Goal: Task Accomplishment & Management: Manage account settings

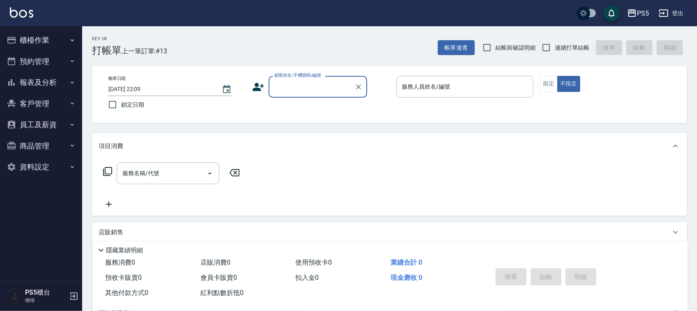
click at [54, 40] on button "櫃檯作業" at bounding box center [41, 40] width 76 height 21
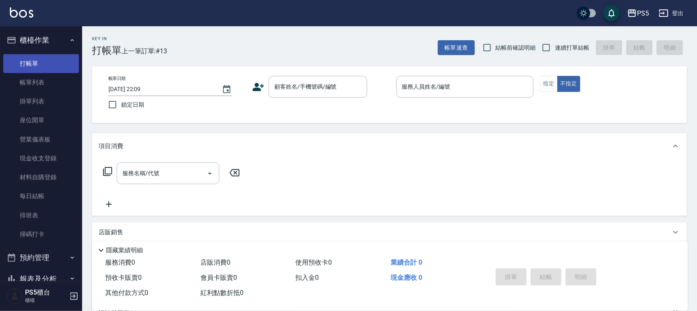
click at [52, 57] on link "打帳單" at bounding box center [41, 63] width 76 height 19
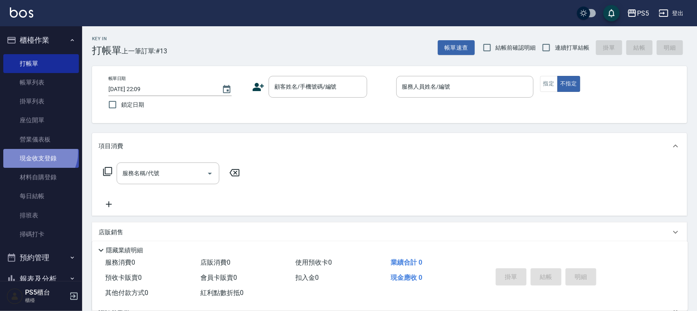
click at [38, 153] on link "現金收支登錄" at bounding box center [41, 158] width 76 height 19
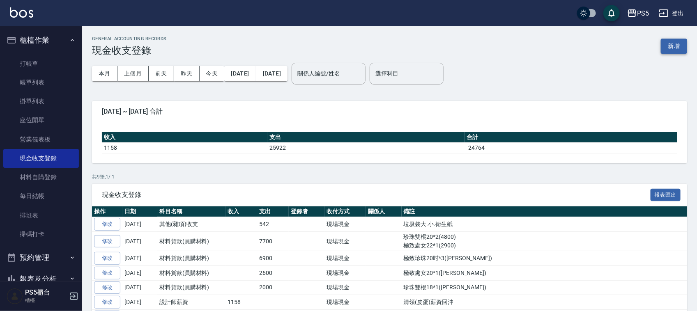
click at [674, 41] on button "新增" at bounding box center [674, 46] width 26 height 15
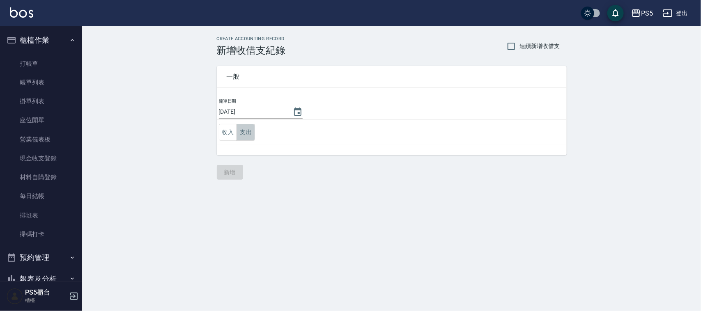
click at [246, 133] on button "支出" at bounding box center [246, 132] width 18 height 17
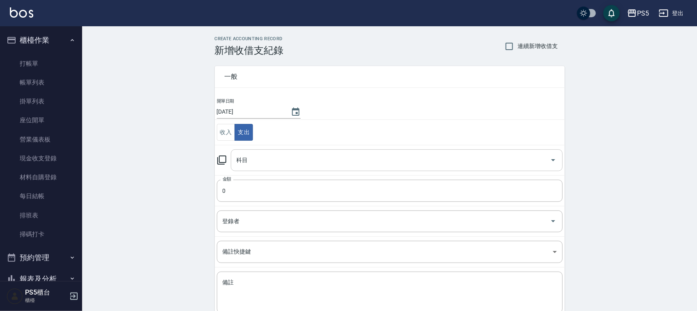
click at [248, 159] on input "科目" at bounding box center [390, 160] width 312 height 14
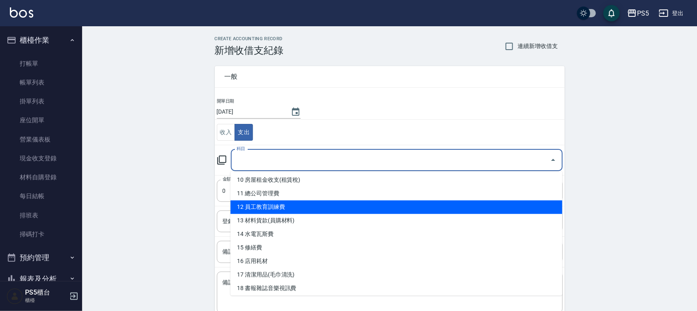
scroll to position [154, 0]
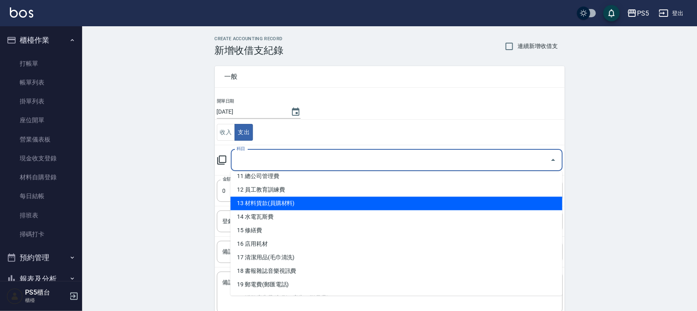
click at [274, 205] on li "13 材料貨款(員購材料)" at bounding box center [396, 204] width 332 height 14
type input "13 材料貨款(員購材料)"
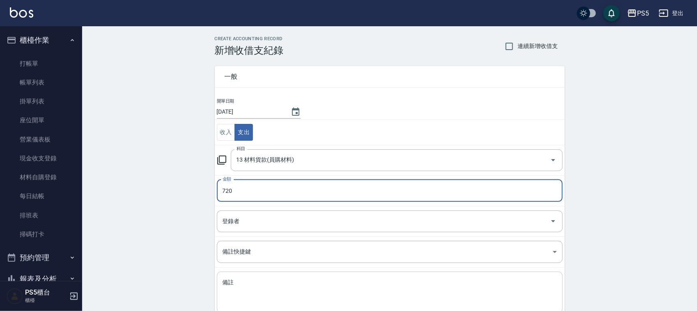
type input "720"
click at [248, 286] on textarea "備註" at bounding box center [390, 293] width 334 height 28
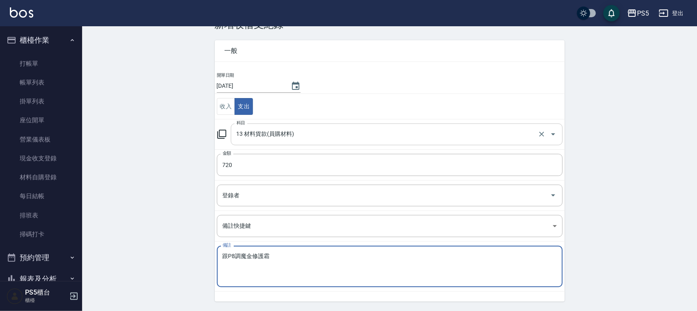
scroll to position [52, 0]
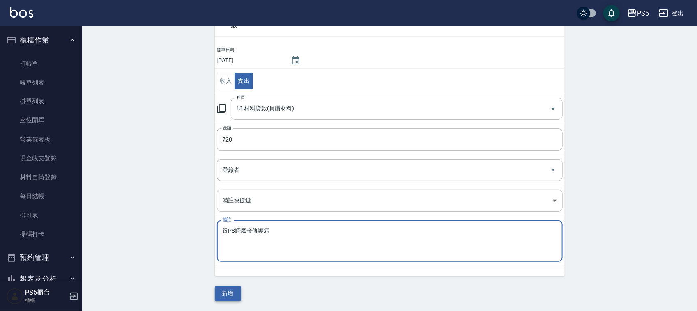
type textarea "跟P8調魔金修護霜"
click at [226, 294] on button "新增" at bounding box center [228, 293] width 26 height 15
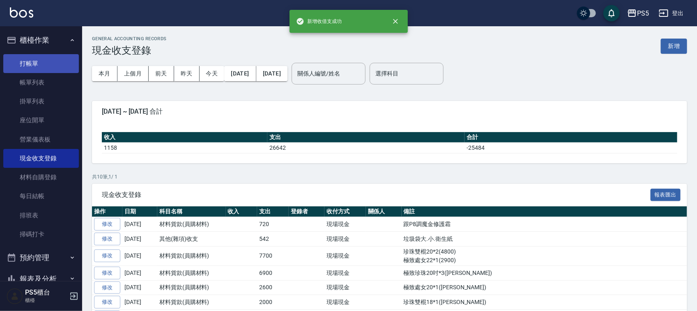
click at [28, 61] on link "打帳單" at bounding box center [41, 63] width 76 height 19
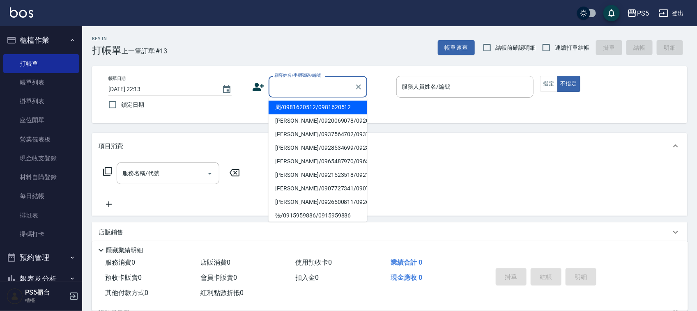
click at [280, 85] on input "顧客姓名/手機號碼/編號" at bounding box center [311, 87] width 79 height 14
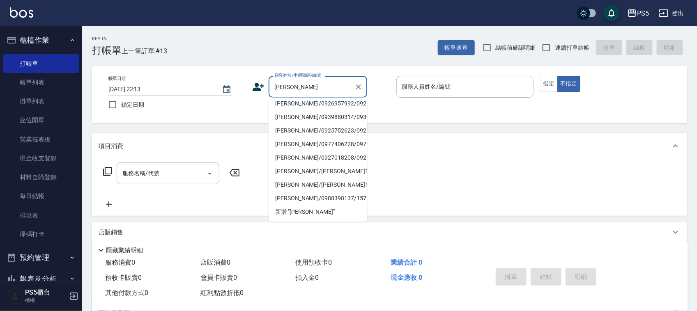
scroll to position [3, 0]
click at [292, 85] on input "陳怡" at bounding box center [311, 87] width 79 height 14
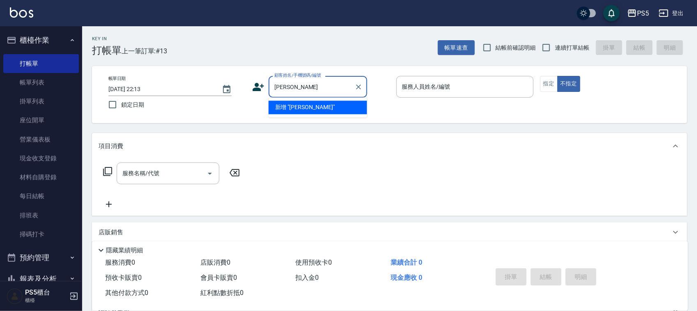
type input "陳"
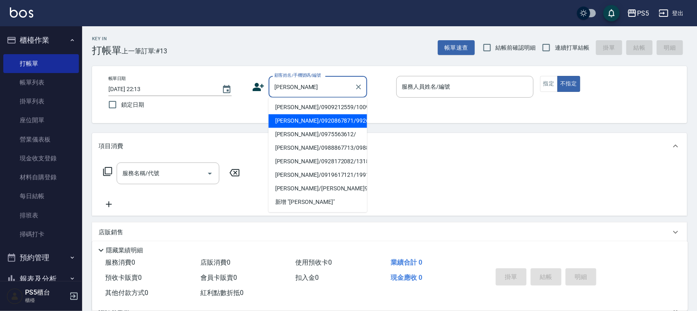
click at [299, 122] on li "蔡雅惠/0920867871/9926" at bounding box center [318, 122] width 99 height 14
type input "蔡雅惠/0920867871/9926"
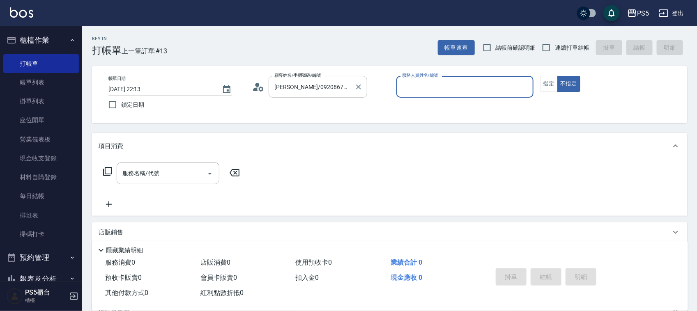
type input "Jolie-5"
click at [545, 80] on button "指定" at bounding box center [549, 84] width 18 height 16
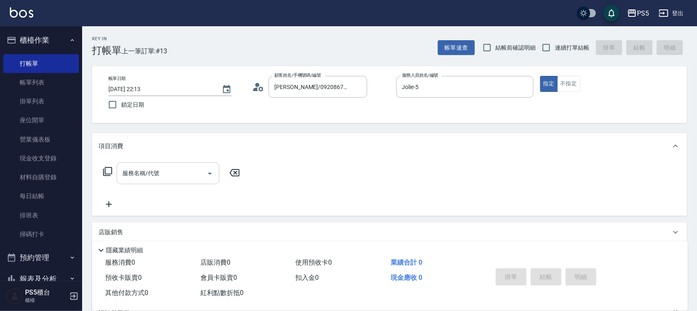
click at [179, 168] on input "服務名稱/代號" at bounding box center [161, 173] width 83 height 14
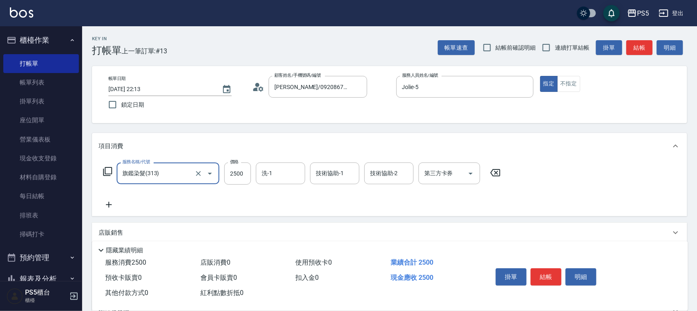
type input "旗鑑染髮(313)"
type input "4000"
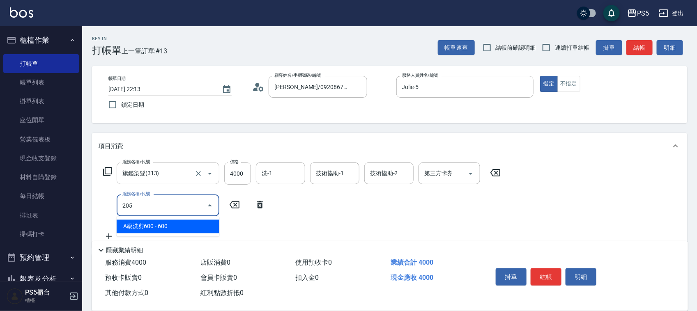
type input "A級洗剪600(205)"
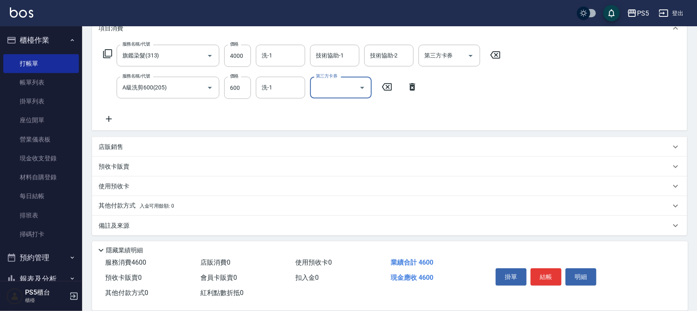
scroll to position [120, 0]
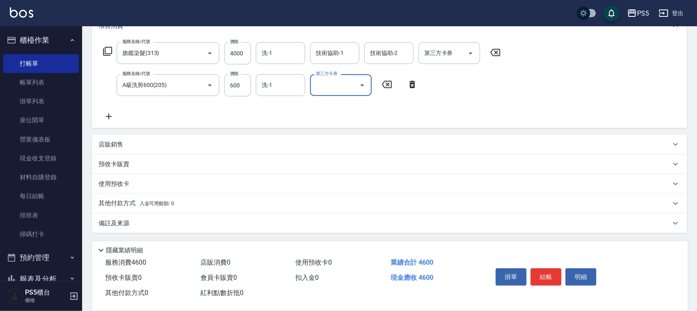
click at [114, 145] on p "店販銷售" at bounding box center [111, 144] width 25 height 9
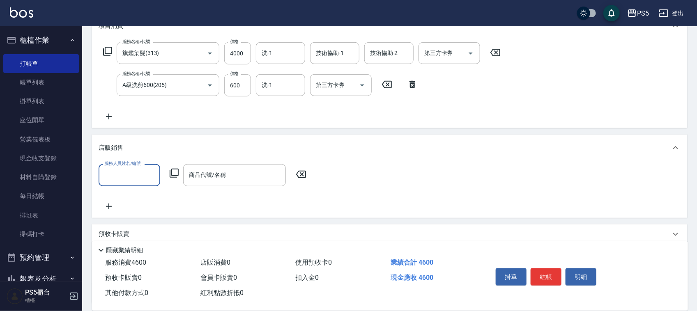
scroll to position [0, 0]
drag, startPoint x: 131, startPoint y: 172, endPoint x: 133, endPoint y: 164, distance: 7.7
click at [132, 171] on input "服務人員姓名/編號" at bounding box center [129, 175] width 54 height 14
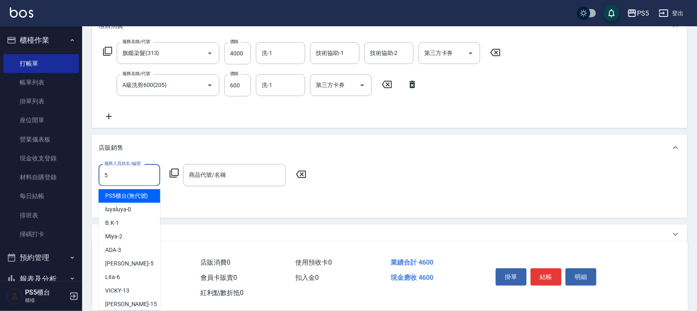
type input "Jolie-5"
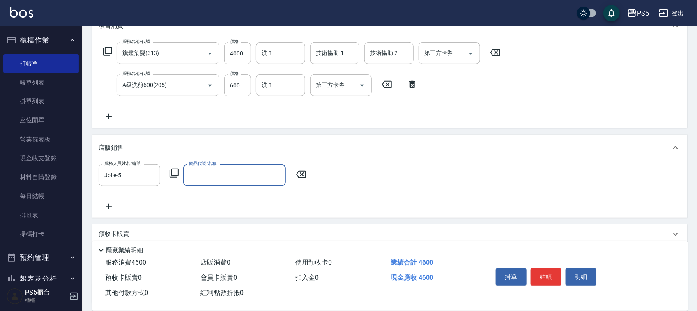
click at [200, 175] on input "商品代號/名稱" at bounding box center [234, 175] width 95 height 14
type input "抹"
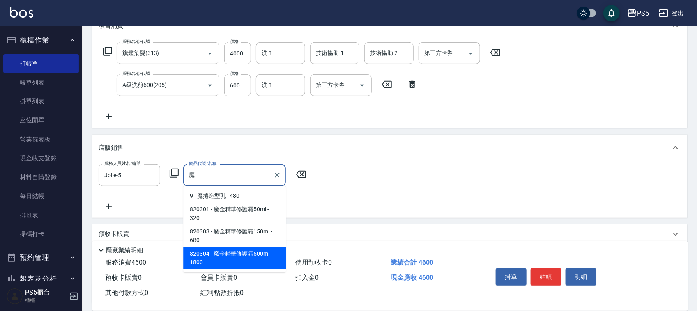
click at [202, 225] on span "820301 - 魔金精華修護霜50ml - 320" at bounding box center [234, 214] width 103 height 22
type input "魔金精華修護霜50ml"
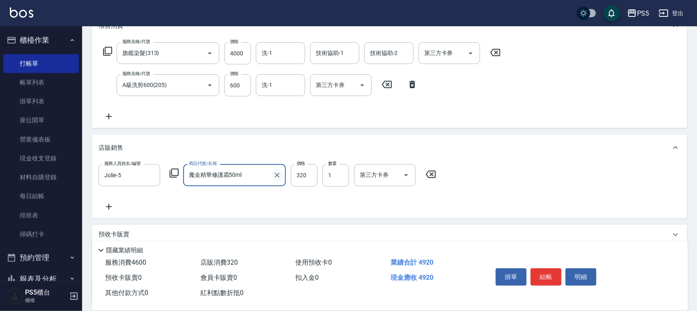
click at [273, 172] on icon "Clear" at bounding box center [277, 175] width 8 height 8
click at [237, 172] on input "商品代號/名稱" at bounding box center [234, 175] width 95 height 14
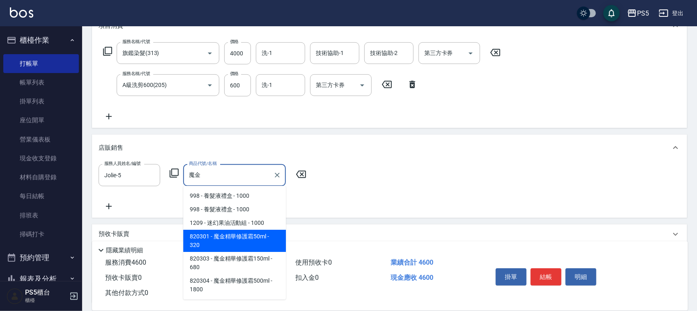
click at [224, 246] on span "820301 - 魔金精華修護霜50ml - 320" at bounding box center [234, 241] width 103 height 22
type input "魔金精華修護霜50ml"
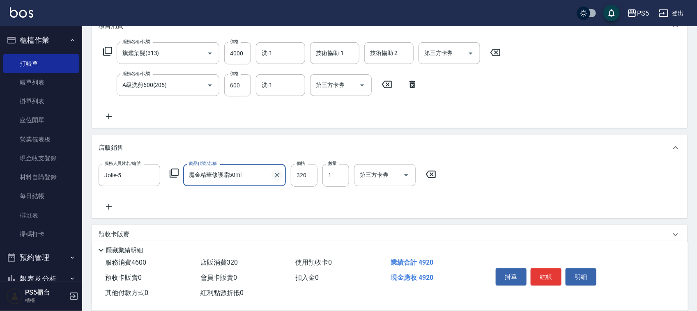
click at [276, 176] on icon "Clear" at bounding box center [277, 175] width 5 height 5
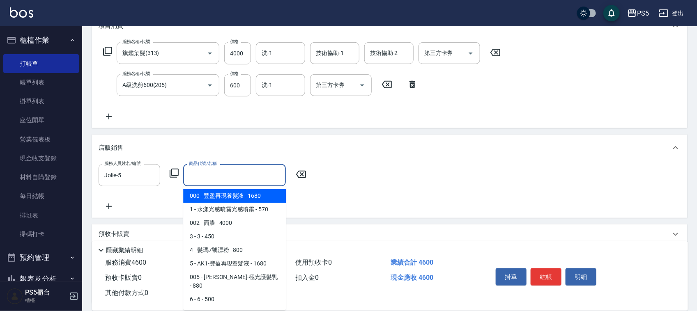
click at [237, 180] on input "商品代號/名稱" at bounding box center [234, 175] width 95 height 14
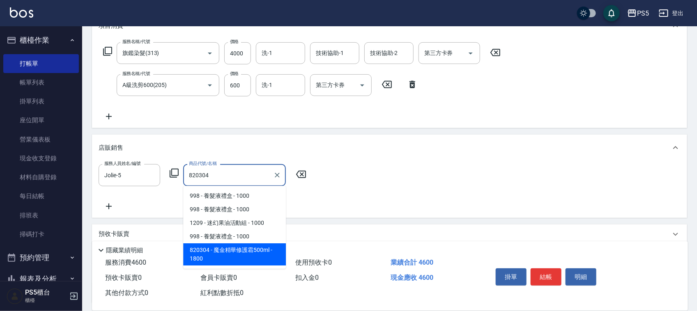
type input "魔金精華修護霜500ml"
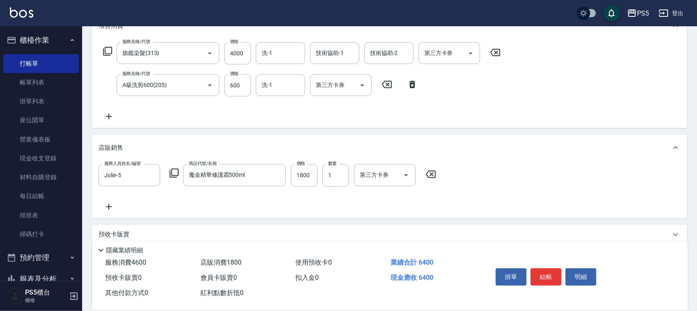
click at [108, 206] on icon at bounding box center [109, 207] width 21 height 10
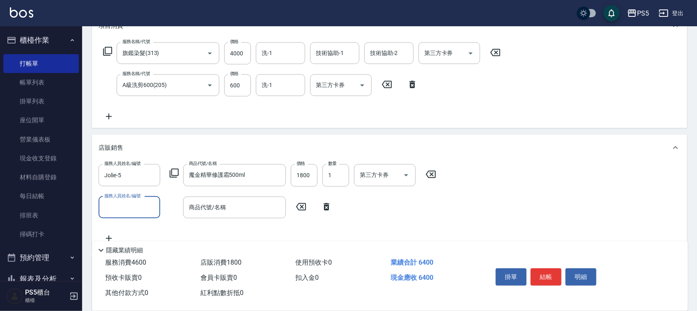
click at [124, 202] on input "服務人員姓名/編號" at bounding box center [129, 207] width 54 height 14
type input "Jolie-5"
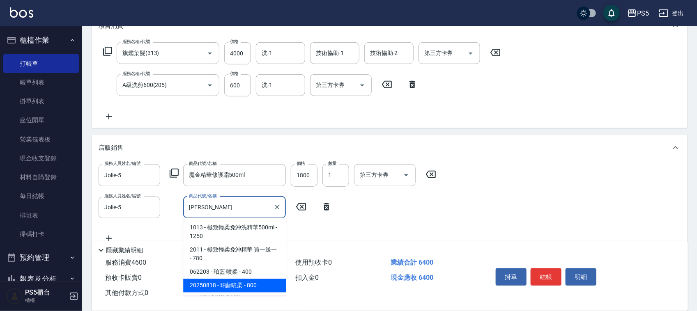
type input "柔"
click at [223, 292] on span "紅利點數折抵 0" at bounding box center [221, 293] width 43 height 8
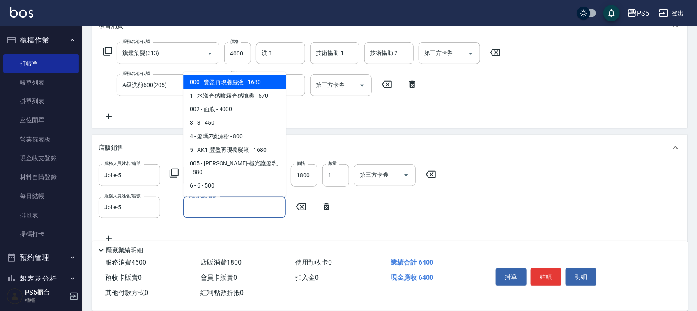
click at [220, 205] on input "商品代號/名稱" at bounding box center [234, 207] width 95 height 14
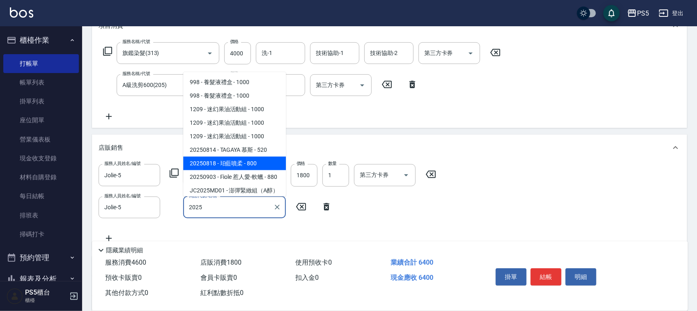
type input "珀藍噴柔"
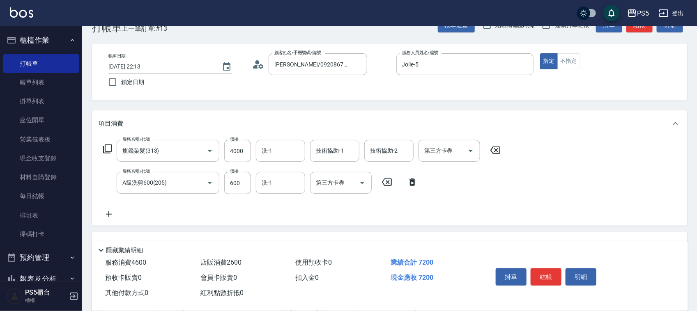
scroll to position [18, 0]
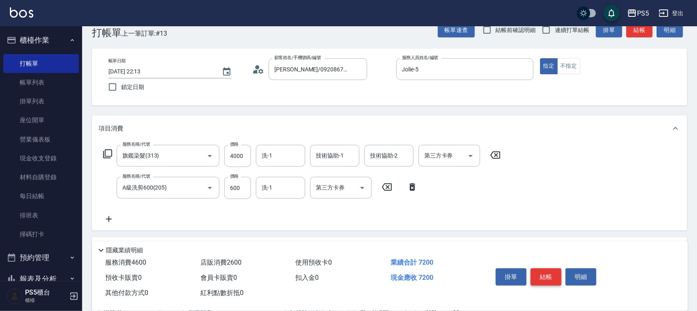
click at [549, 276] on button "結帳" at bounding box center [546, 277] width 31 height 17
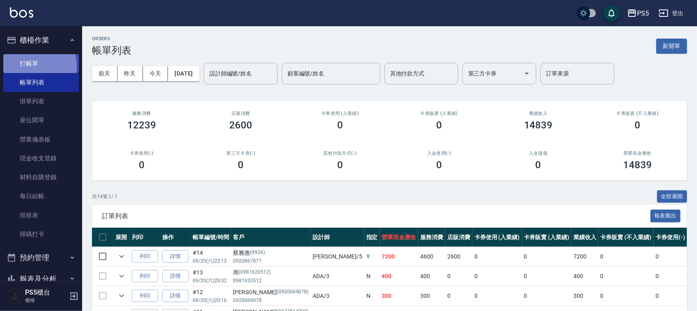
click at [32, 66] on link "打帳單" at bounding box center [41, 63] width 76 height 19
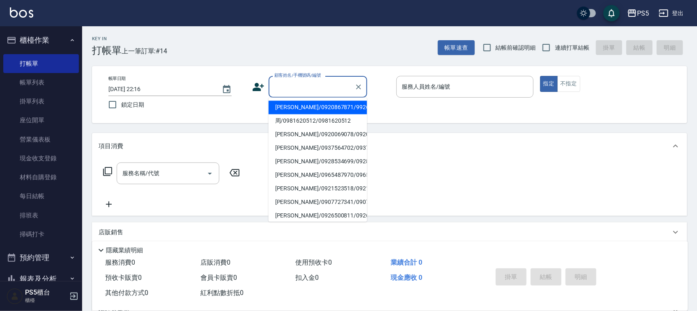
click at [302, 84] on input "顧客姓名/手機號碼/編號" at bounding box center [311, 87] width 79 height 14
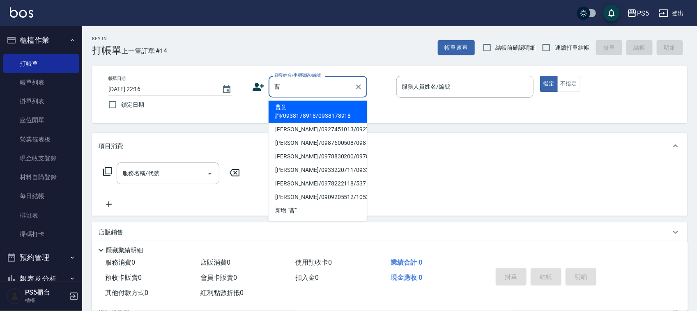
click at [287, 110] on li "曹意詢/0938178918/0938178918" at bounding box center [318, 112] width 99 height 22
type input "曹意詢/0938178918/0938178918"
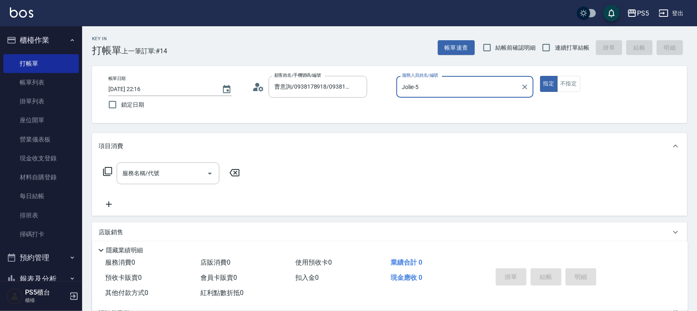
type input "Jolie-5"
click at [165, 173] on input "服務名稱/代號" at bounding box center [161, 173] width 83 height 14
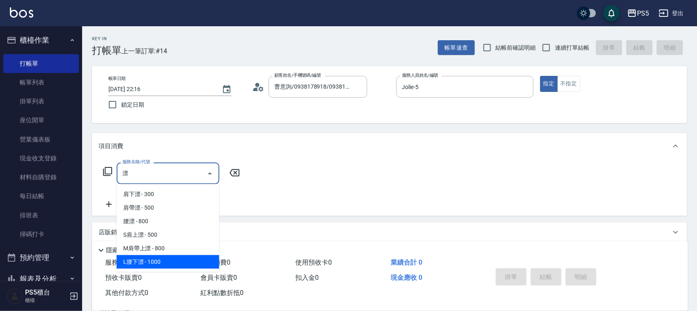
click at [157, 261] on span "L腰下漂 - 1000" at bounding box center [168, 262] width 103 height 14
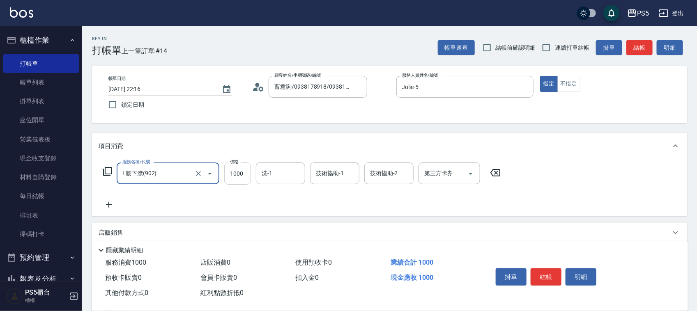
type input "L腰下漂(902)"
click at [235, 177] on input "1000" at bounding box center [237, 174] width 27 height 22
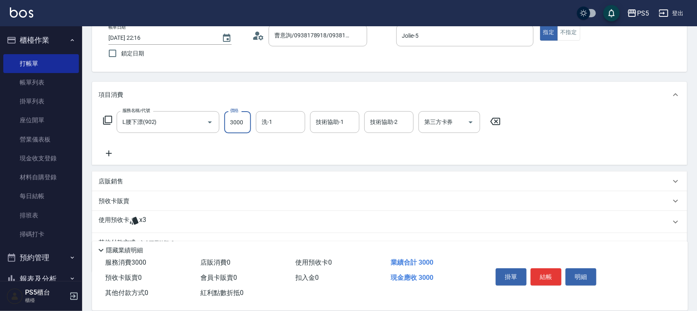
type input "3000"
click at [110, 177] on p "店販銷售" at bounding box center [111, 181] width 25 height 9
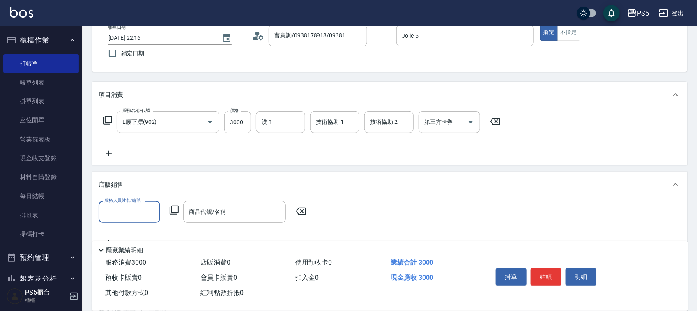
scroll to position [0, 0]
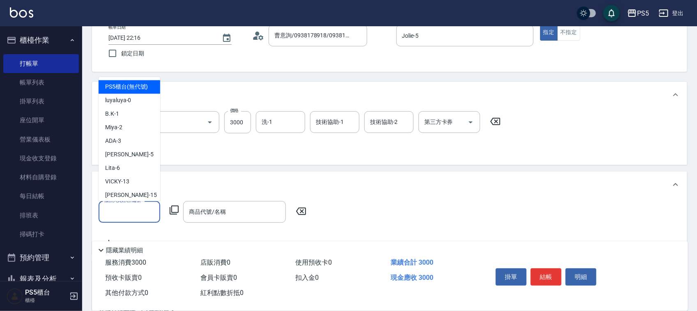
click at [134, 211] on input "服務人員姓名/編號" at bounding box center [129, 212] width 54 height 14
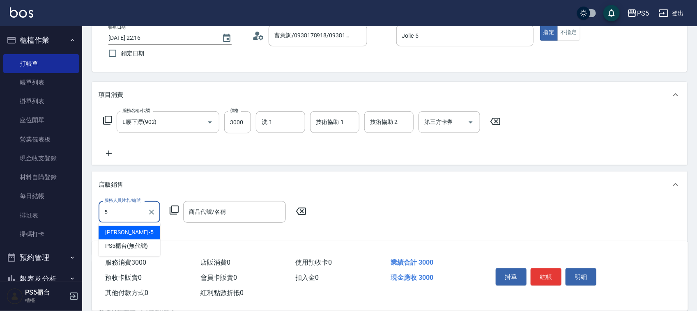
type input "Jolie-5"
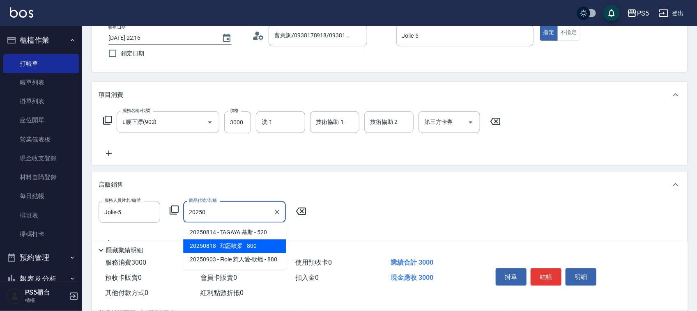
type input "珀藍噴柔"
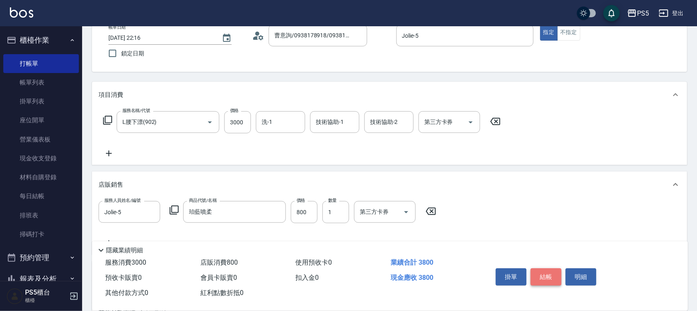
click at [553, 273] on button "結帳" at bounding box center [546, 277] width 31 height 17
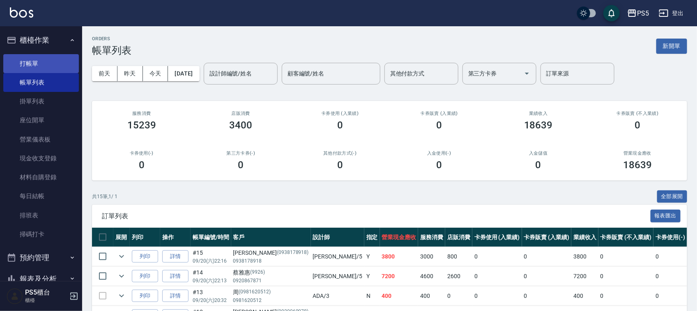
click at [39, 62] on link "打帳單" at bounding box center [41, 63] width 76 height 19
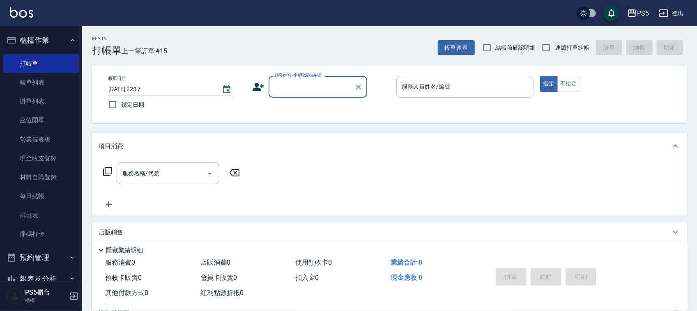
click at [283, 85] on input "顧客姓名/手機號碼/編號" at bounding box center [311, 87] width 79 height 14
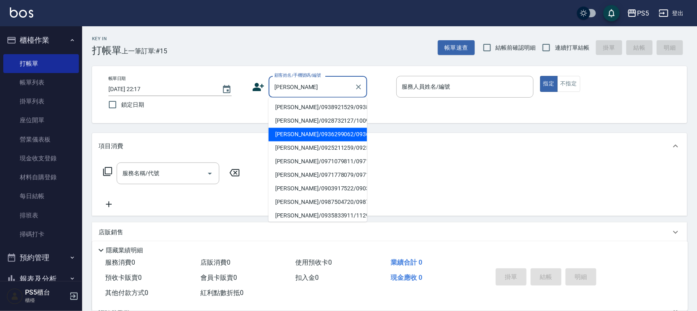
click at [315, 142] on li "陳怡雯/0936299062/0936299062" at bounding box center [318, 135] width 99 height 14
type input "陳怡雯/0936299062/0936299062"
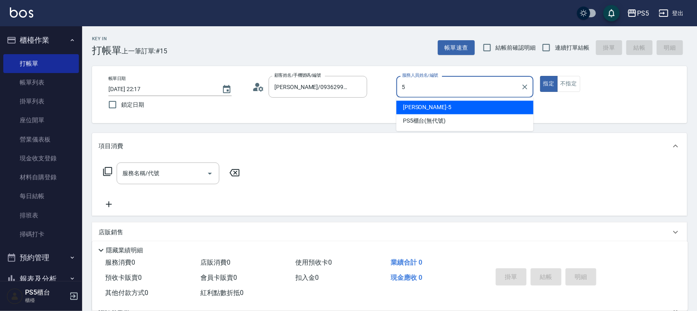
type input "Jolie-5"
type button "true"
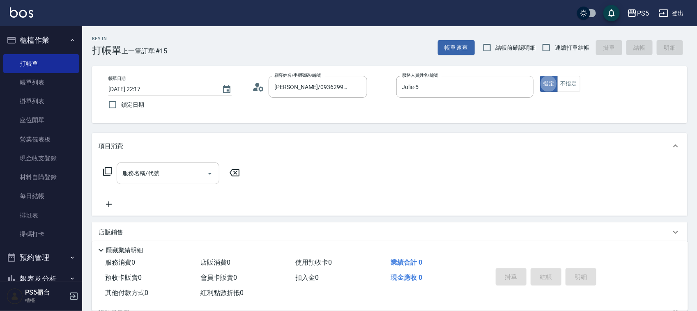
click at [161, 179] on input "服務名稱/代號" at bounding box center [161, 173] width 83 height 14
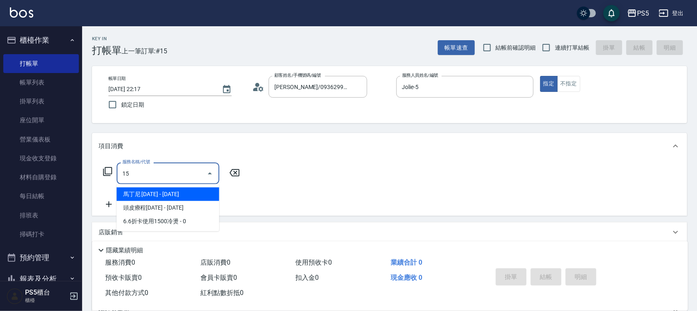
type input "1"
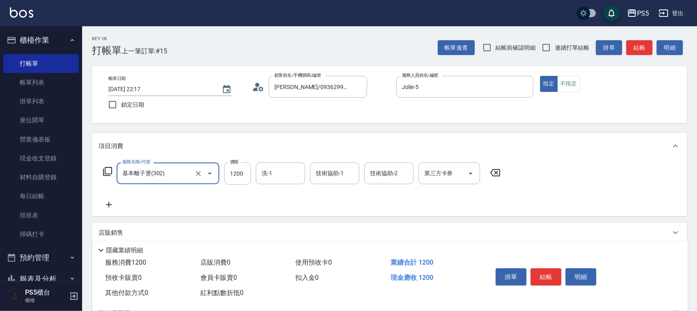
type input "基本離子燙(302)"
type input "1500"
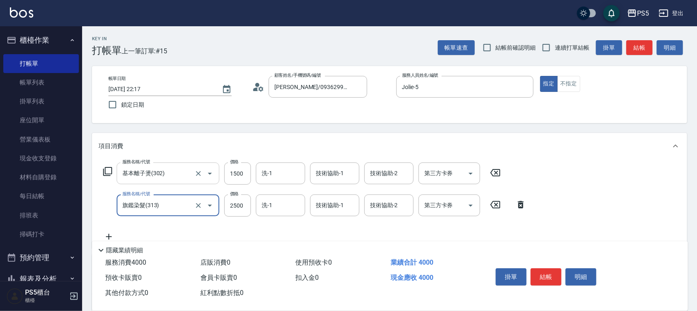
type input "旗鑑染髮(313)"
type input "1500"
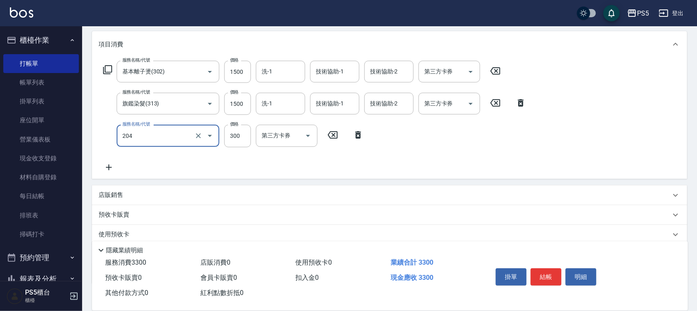
scroll to position [103, 0]
type input "單剪髮300(204)"
click at [547, 271] on button "結帳" at bounding box center [546, 277] width 31 height 17
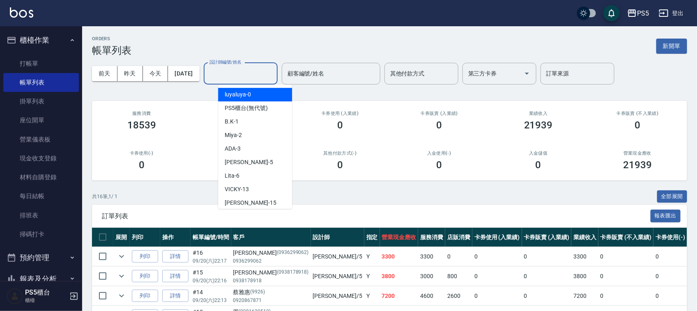
click at [258, 67] on input "設計師編號/姓名" at bounding box center [240, 74] width 67 height 14
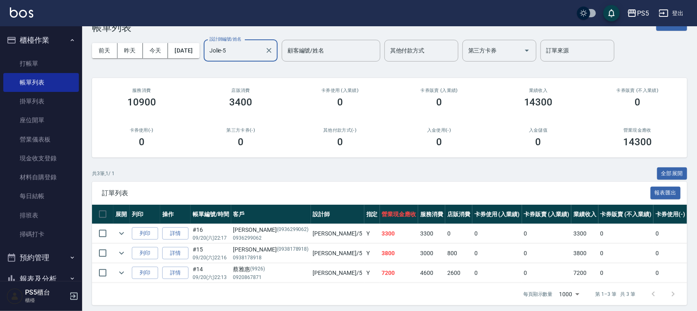
scroll to position [35, 0]
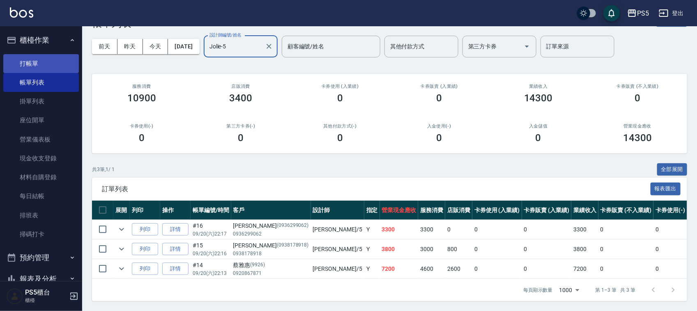
type input "Jolie-5"
click at [32, 62] on link "打帳單" at bounding box center [41, 63] width 76 height 19
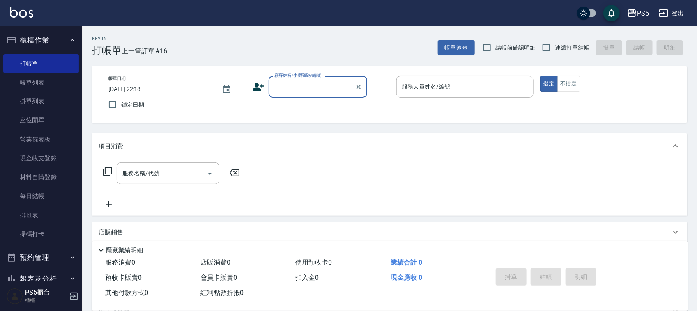
click at [262, 89] on icon at bounding box center [258, 87] width 12 height 12
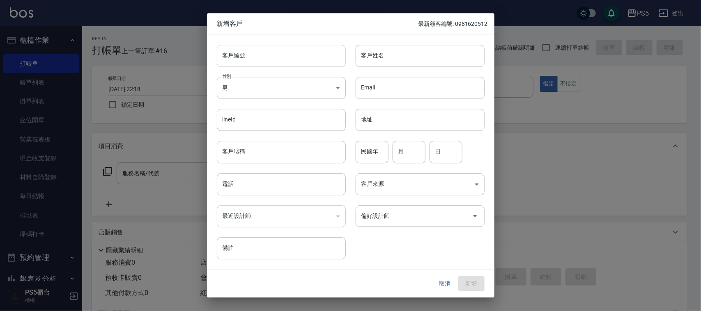
click at [248, 53] on input "客戶編號" at bounding box center [281, 56] width 129 height 22
type input "0973699066"
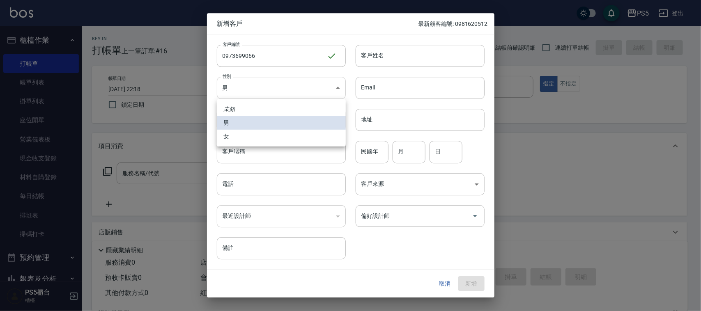
click at [243, 85] on body "PS5 登出 櫃檯作業 打帳單 帳單列表 掛單列表 座位開單 營業儀表板 現金收支登錄 材料自購登錄 每日結帳 排班表 掃碼打卡 預約管理 預約管理 單日預約…" at bounding box center [350, 200] width 701 height 400
click at [237, 136] on li "女" at bounding box center [281, 137] width 129 height 14
type input "FEMALE"
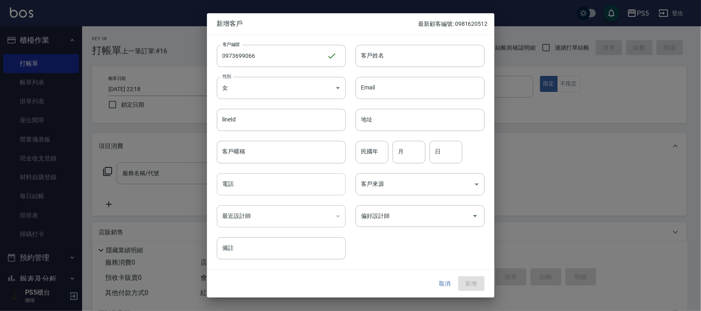
drag, startPoint x: 243, startPoint y: 188, endPoint x: 228, endPoint y: 182, distance: 16.4
click at [243, 188] on input "電話" at bounding box center [281, 184] width 129 height 22
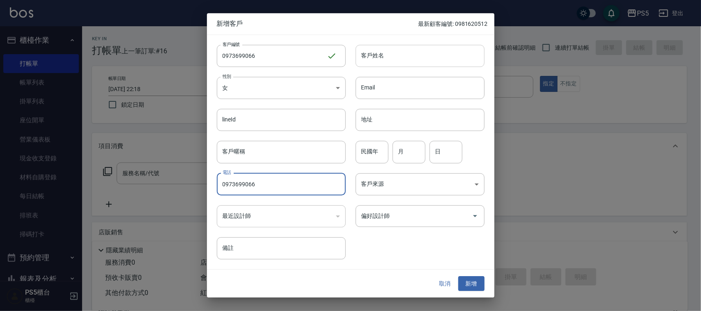
type input "0973699066"
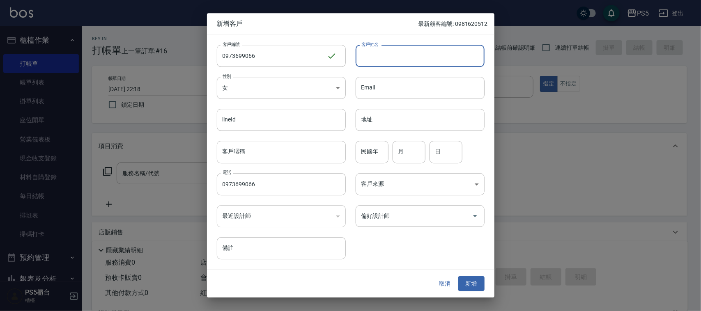
click at [371, 53] on input "客戶姓名" at bounding box center [420, 56] width 129 height 22
type input "[PERSON_NAME]"
click at [377, 154] on input "民國年" at bounding box center [372, 152] width 33 height 22
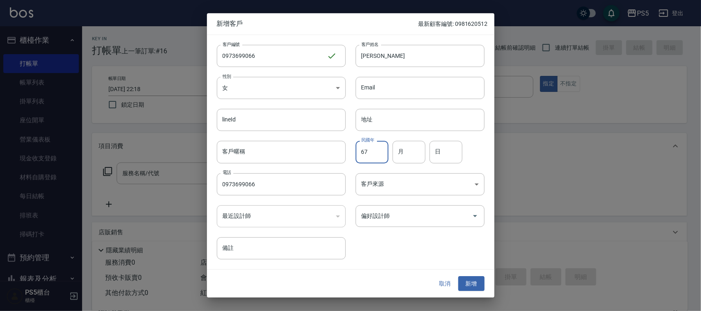
type input "67"
type input "5"
type input "29"
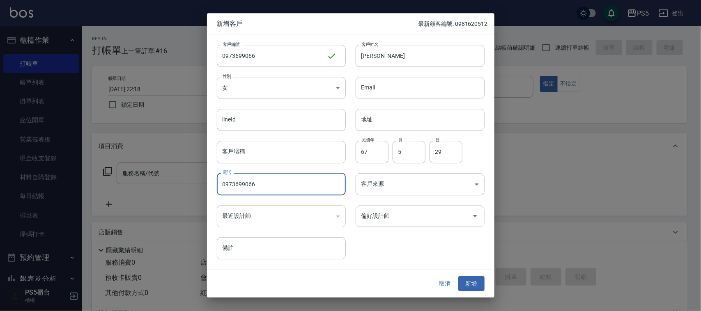
click at [396, 216] on input "偏好設計師" at bounding box center [413, 216] width 109 height 14
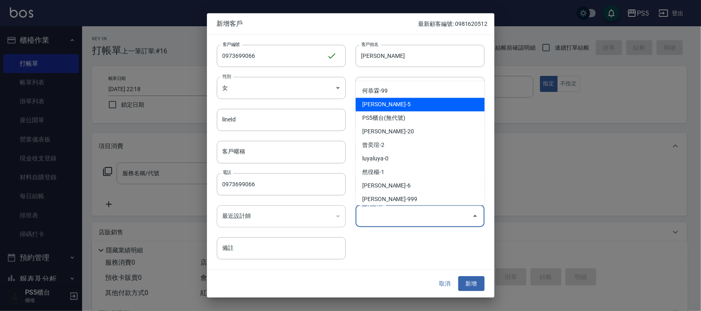
click at [384, 101] on li "林杏霞-5" at bounding box center [420, 105] width 129 height 14
type input "林杏霞"
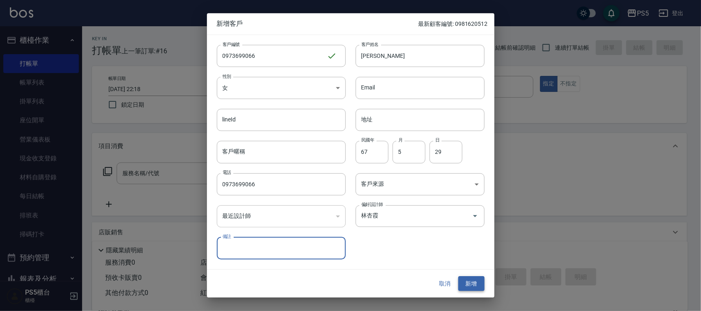
click at [473, 282] on button "新增" at bounding box center [471, 283] width 26 height 15
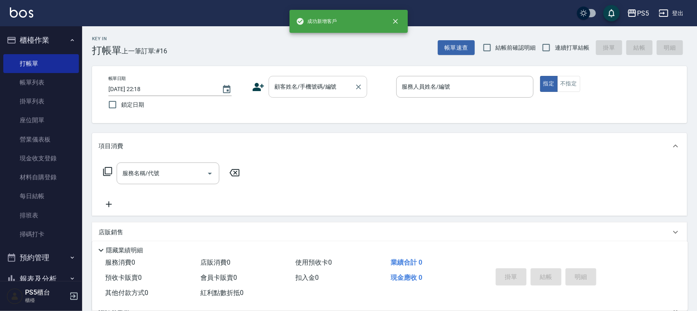
click at [307, 90] on input "顧客姓名/手機號碼/編號" at bounding box center [311, 87] width 79 height 14
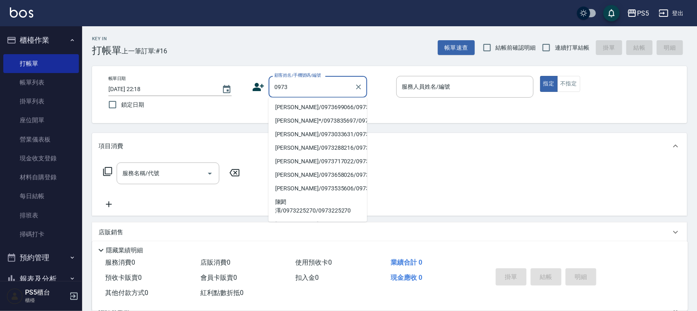
click at [294, 108] on li "陳玟鈴/0973699066/0973699066" at bounding box center [318, 108] width 99 height 14
type input "陳玟鈴/0973699066/0973699066"
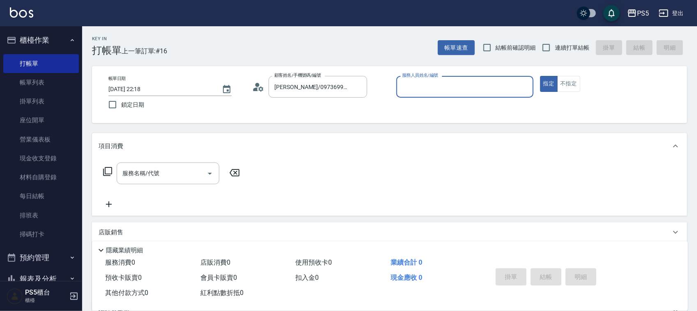
type input "Jolie-5"
click at [157, 174] on input "服務名稱/代號" at bounding box center [161, 173] width 83 height 14
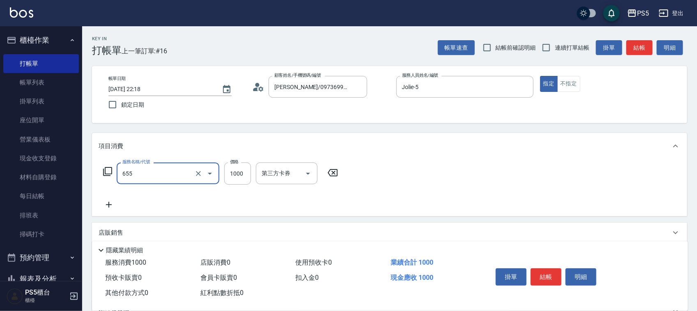
type input "拆接(655)"
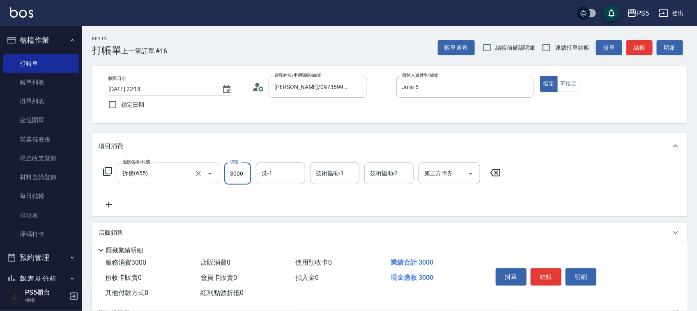
type input "3000"
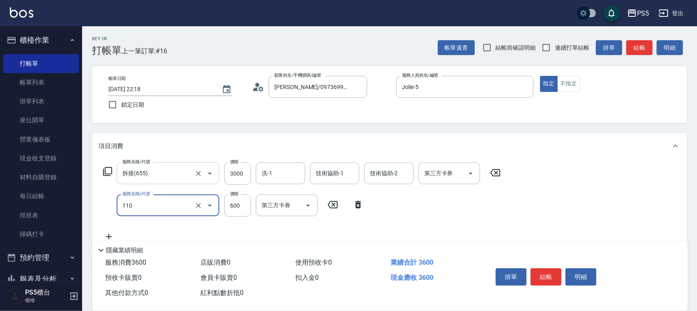
type input "精油+去角質(110)"
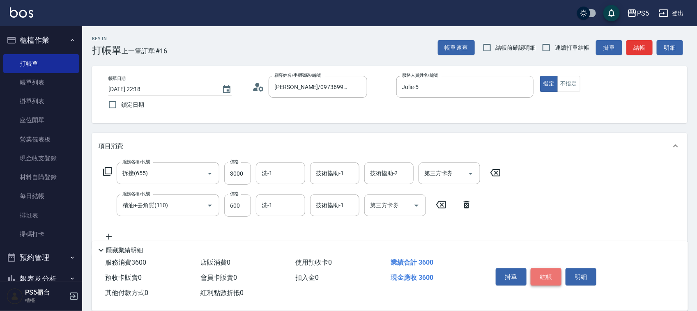
click at [545, 271] on button "結帳" at bounding box center [546, 277] width 31 height 17
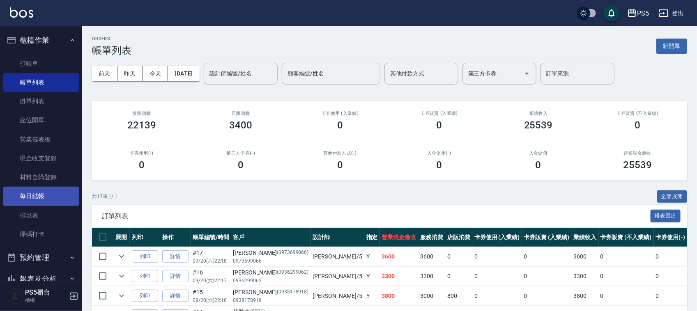
click at [42, 197] on link "每日結帳" at bounding box center [41, 196] width 76 height 19
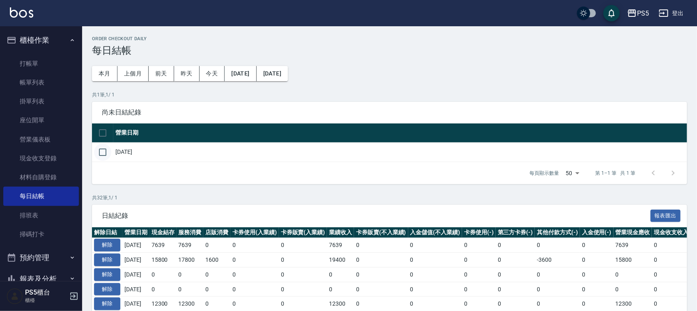
click at [99, 152] on input "checkbox" at bounding box center [102, 152] width 17 height 17
checkbox input "true"
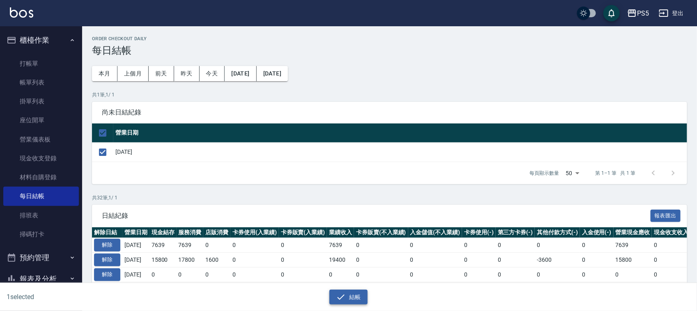
click at [348, 300] on button "結帳" at bounding box center [348, 297] width 38 height 15
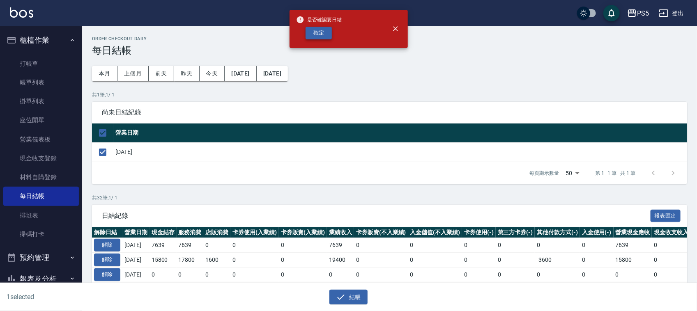
click at [327, 29] on button "確定" at bounding box center [319, 33] width 26 height 13
checkbox input "false"
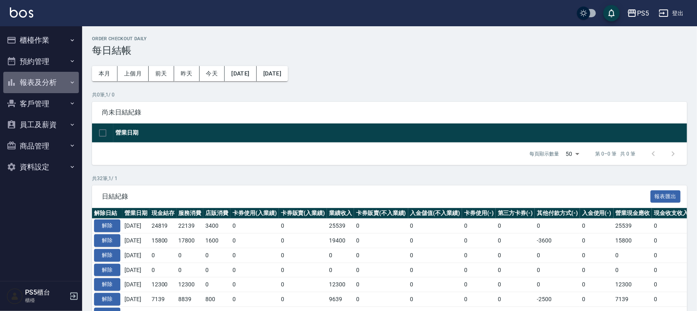
click at [35, 77] on button "報表及分析" at bounding box center [41, 82] width 76 height 21
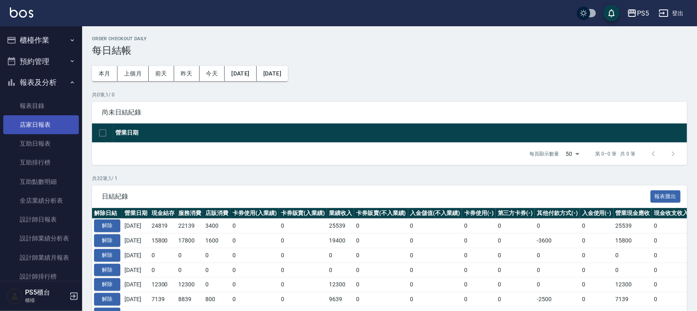
click at [48, 124] on link "店家日報表" at bounding box center [41, 124] width 76 height 19
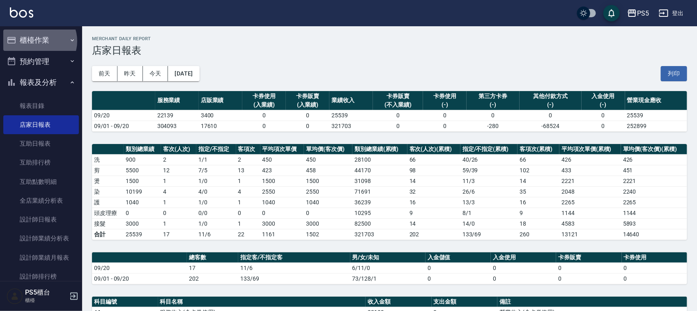
click at [38, 41] on button "櫃檯作業" at bounding box center [41, 40] width 76 height 21
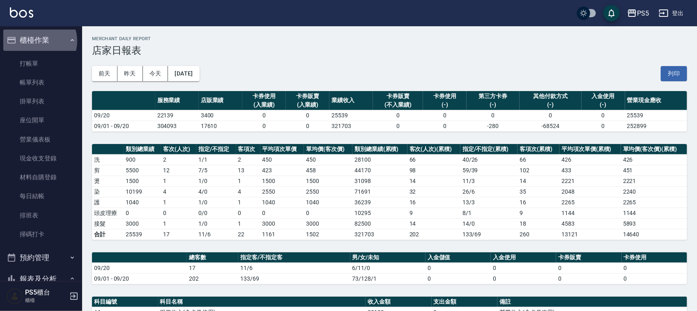
click at [38, 41] on button "櫃檯作業" at bounding box center [41, 40] width 76 height 21
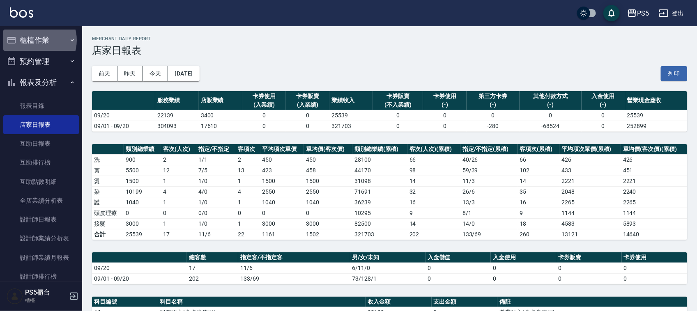
click at [35, 40] on button "櫃檯作業" at bounding box center [41, 40] width 76 height 21
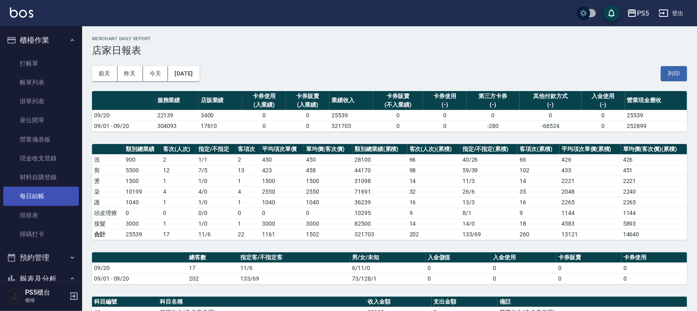
click at [38, 188] on link "每日結帳" at bounding box center [41, 196] width 76 height 19
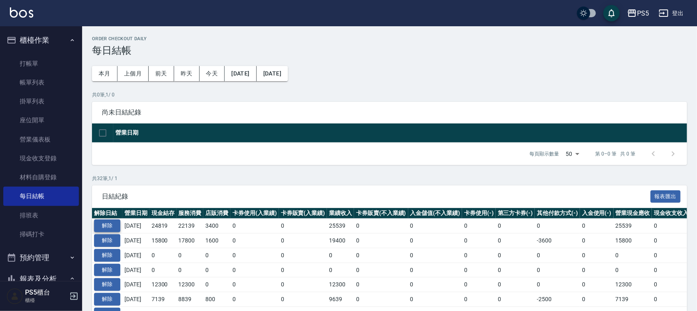
click at [105, 225] on button "解除" at bounding box center [107, 226] width 26 height 13
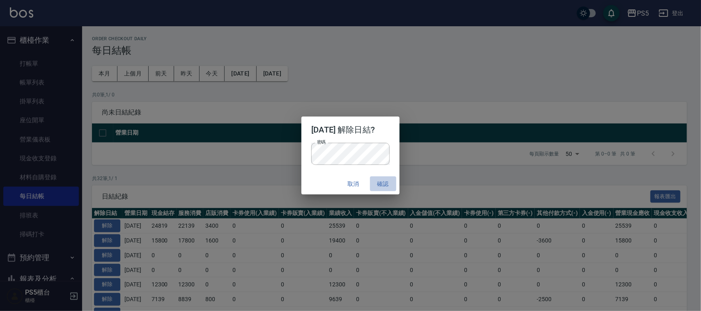
click at [391, 187] on button "確認" at bounding box center [383, 184] width 26 height 15
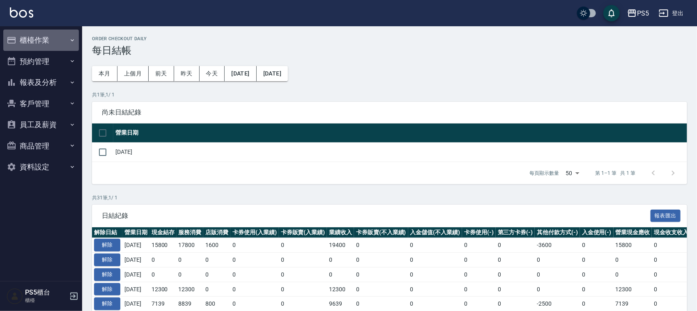
click at [44, 44] on button "櫃檯作業" at bounding box center [41, 40] width 76 height 21
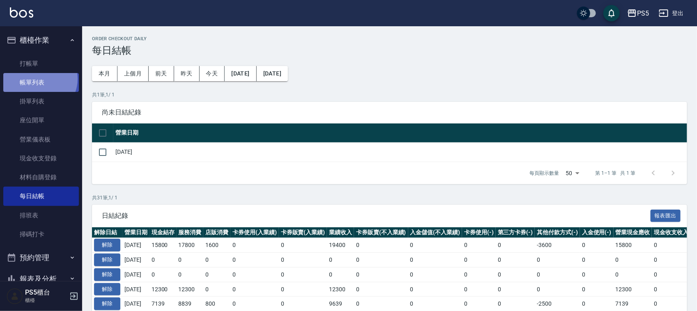
click at [38, 79] on link "帳單列表" at bounding box center [41, 82] width 76 height 19
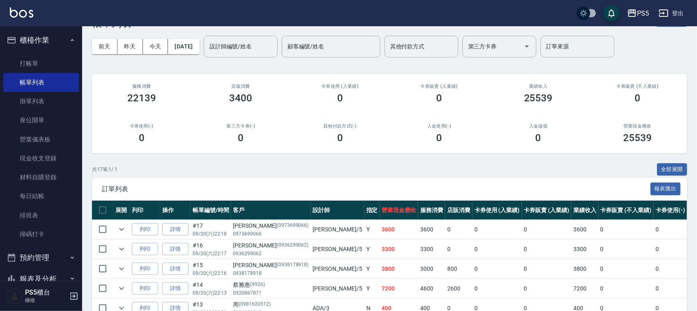
scroll to position [51, 0]
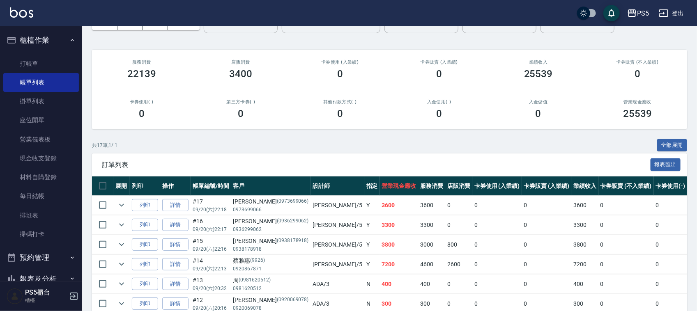
click at [186, 238] on td "詳情" at bounding box center [175, 244] width 30 height 19
click at [185, 241] on link "詳情" at bounding box center [175, 245] width 26 height 13
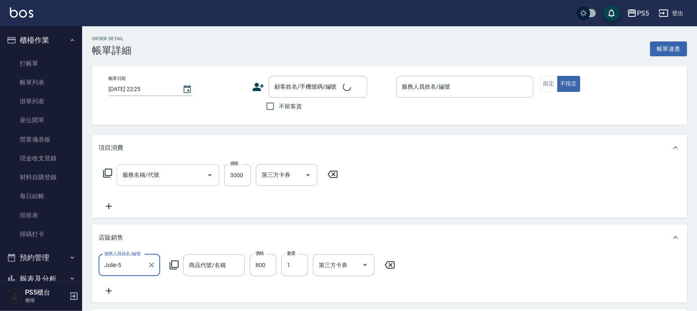
type input "[DATE] 22:16"
type input "Jolie-5"
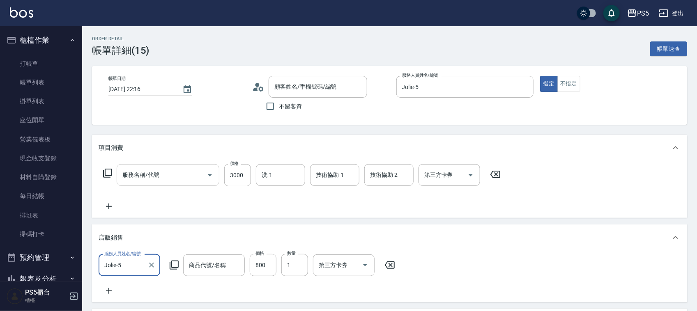
type input "珀藍噴柔"
type input "L腰下漂(902)"
type input "曹意詢/0938178918/0938178918"
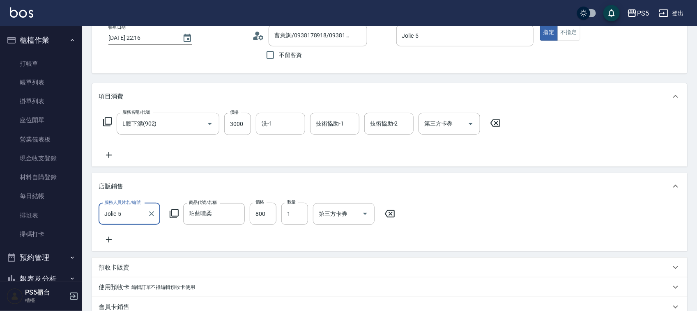
click at [108, 154] on icon at bounding box center [109, 155] width 21 height 10
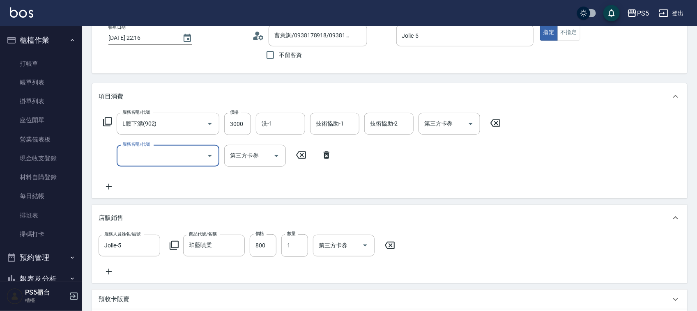
click at [150, 154] on input "服務名稱/代號" at bounding box center [161, 156] width 83 height 14
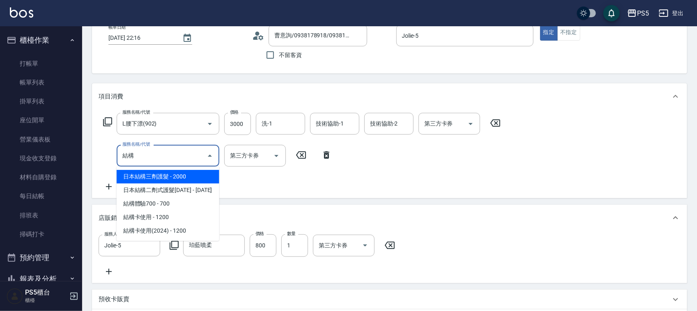
click at [155, 228] on span "結構卡使用(2024) - 1200" at bounding box center [168, 231] width 103 height 14
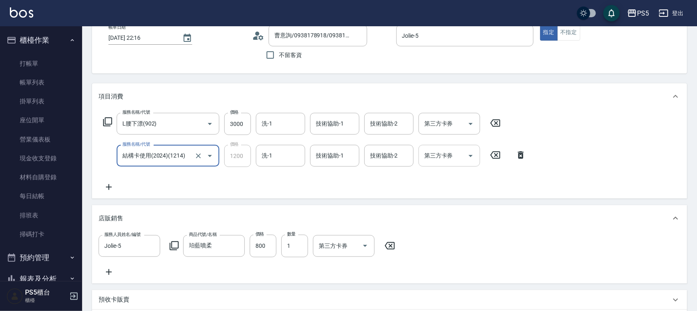
click at [474, 155] on icon "Open" at bounding box center [471, 156] width 10 height 10
type input "結構卡使用(2024)(1214)"
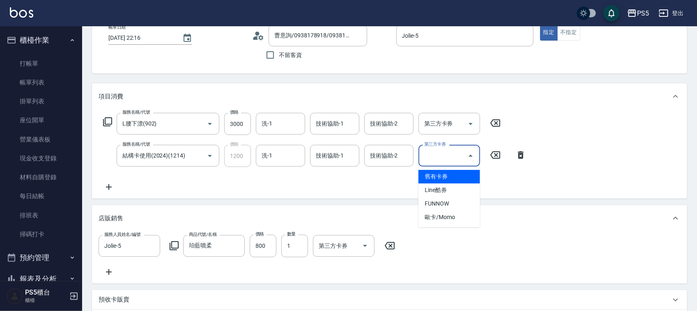
click at [432, 177] on span "舊有卡券" at bounding box center [449, 177] width 62 height 14
type input "舊有卡券"
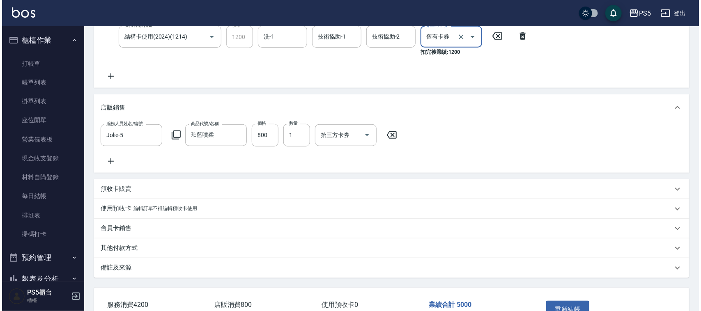
scroll to position [205, 0]
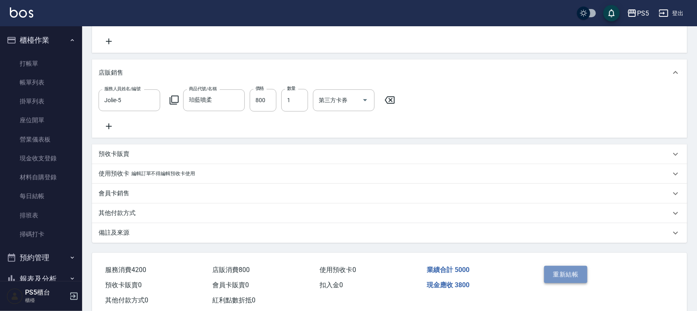
click at [563, 278] on button "重新結帳" at bounding box center [566, 274] width 44 height 17
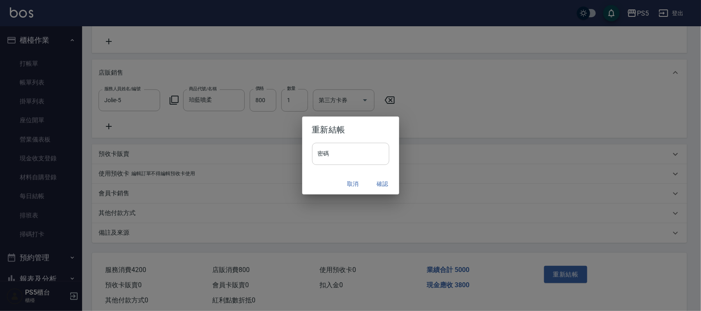
click at [362, 150] on input "密碼" at bounding box center [350, 154] width 77 height 22
type input "****"
click at [383, 181] on button "確認" at bounding box center [383, 184] width 26 height 15
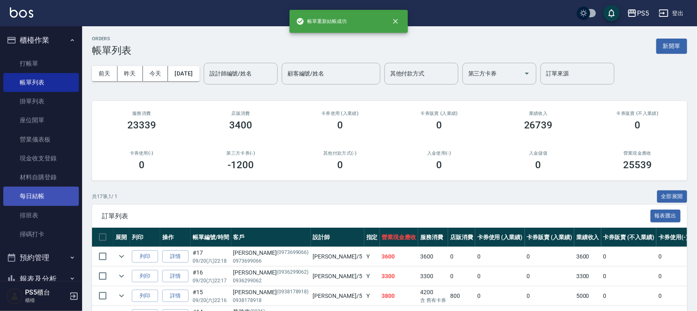
click at [30, 196] on link "每日結帳" at bounding box center [41, 196] width 76 height 19
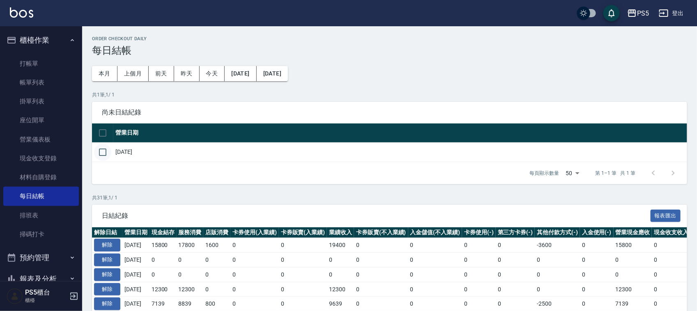
click at [103, 149] on input "checkbox" at bounding box center [102, 152] width 17 height 17
checkbox input "true"
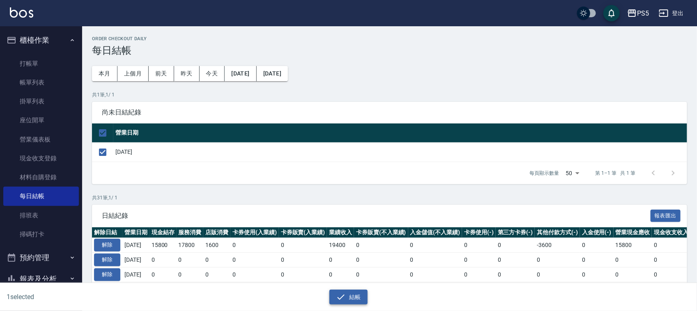
click at [339, 298] on icon "button" at bounding box center [341, 297] width 10 height 10
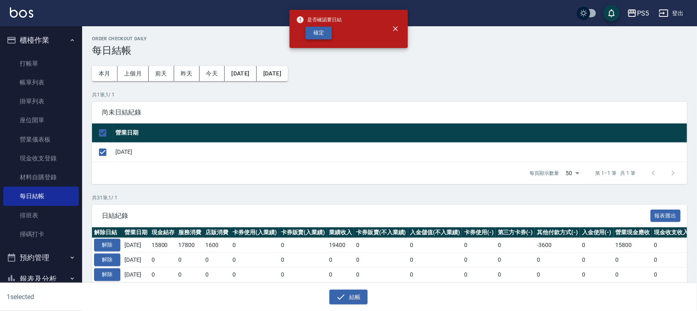
click at [313, 32] on button "確定" at bounding box center [319, 33] width 26 height 13
checkbox input "false"
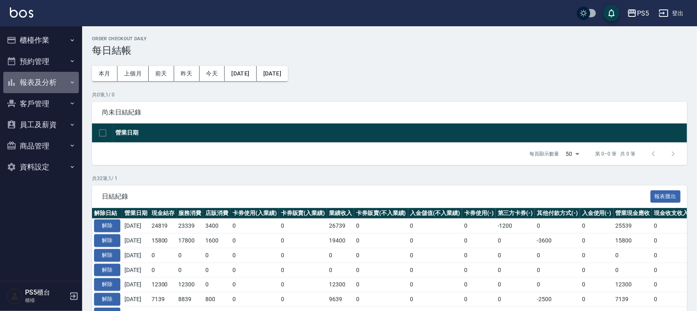
click at [41, 77] on button "報表及分析" at bounding box center [41, 82] width 76 height 21
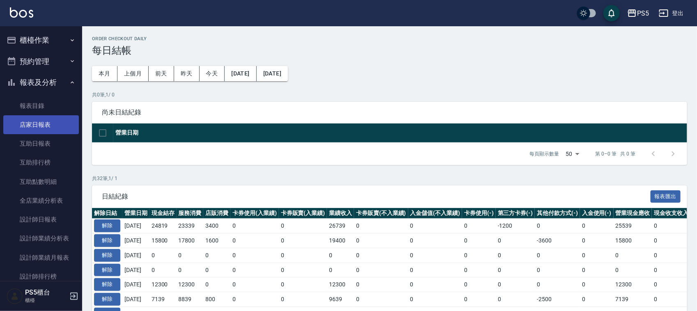
click at [48, 122] on link "店家日報表" at bounding box center [41, 124] width 76 height 19
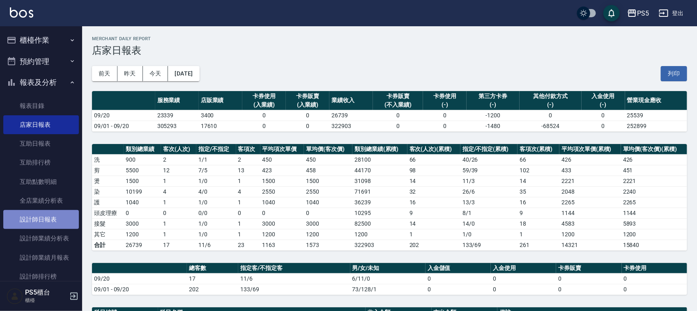
click at [42, 218] on link "設計師日報表" at bounding box center [41, 219] width 76 height 19
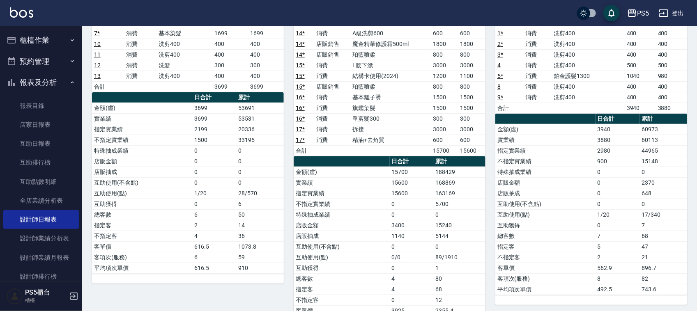
scroll to position [51, 0]
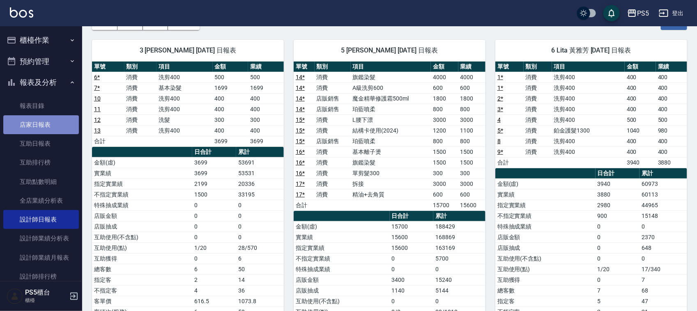
click at [53, 117] on link "店家日報表" at bounding box center [41, 124] width 76 height 19
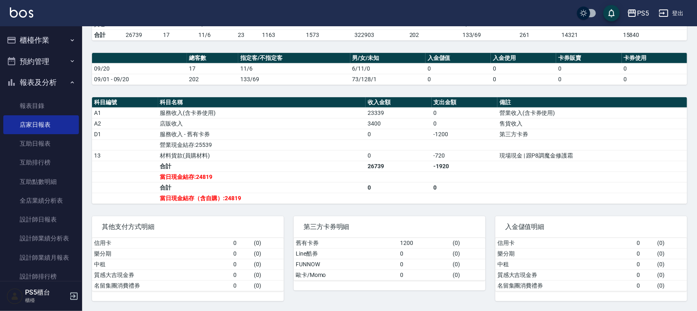
scroll to position [212, 0]
